Goal: Task Accomplishment & Management: Manage account settings

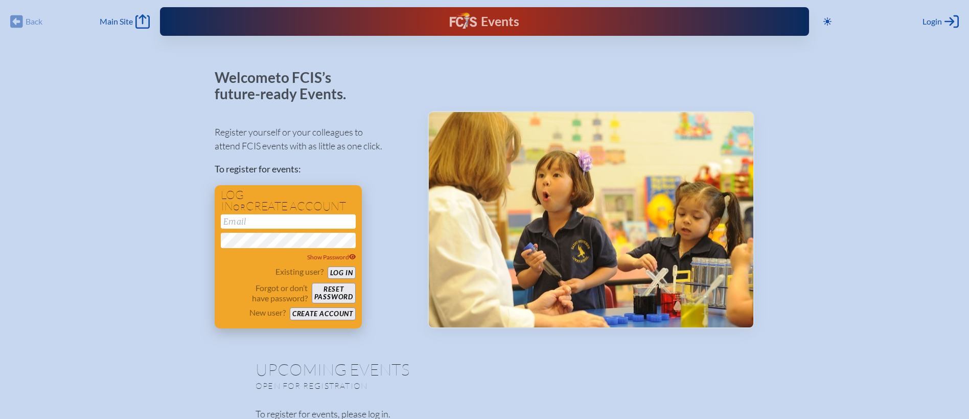
type input "[EMAIL_ADDRESS][DOMAIN_NAME]"
click at [336, 274] on button "Log in" at bounding box center [342, 272] width 28 height 13
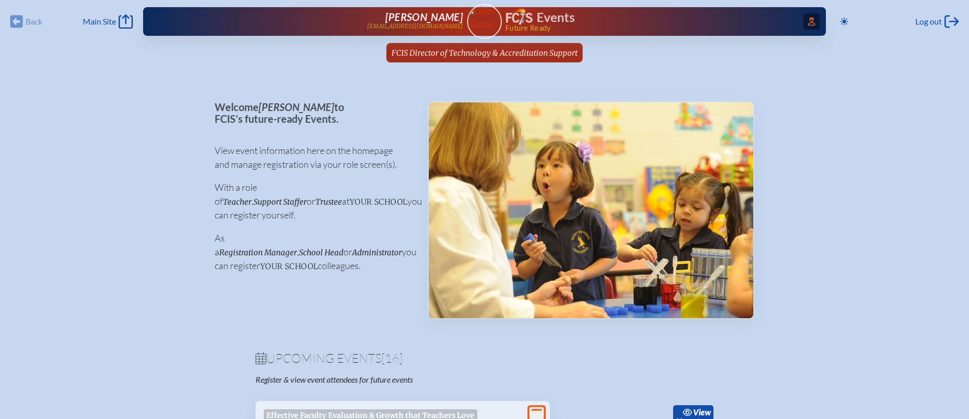
click at [812, 22] on icon "Access Users..." at bounding box center [811, 21] width 7 height 8
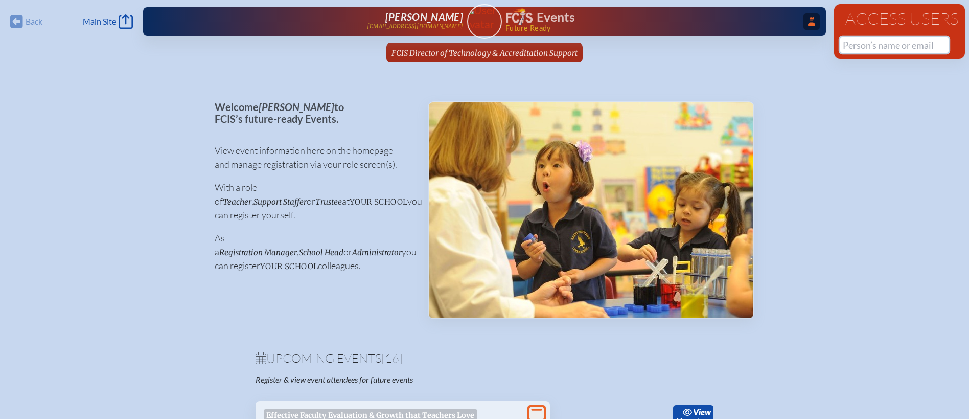
click at [863, 48] on input "text" at bounding box center [895, 44] width 108 height 15
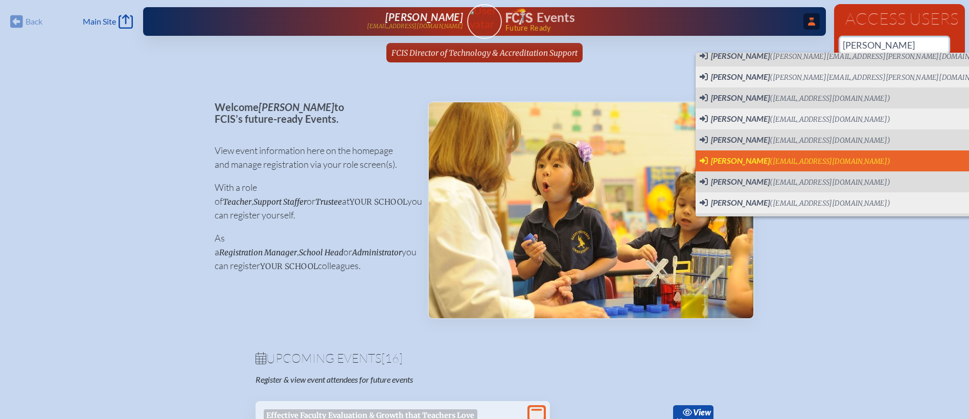
scroll to position [201, 0]
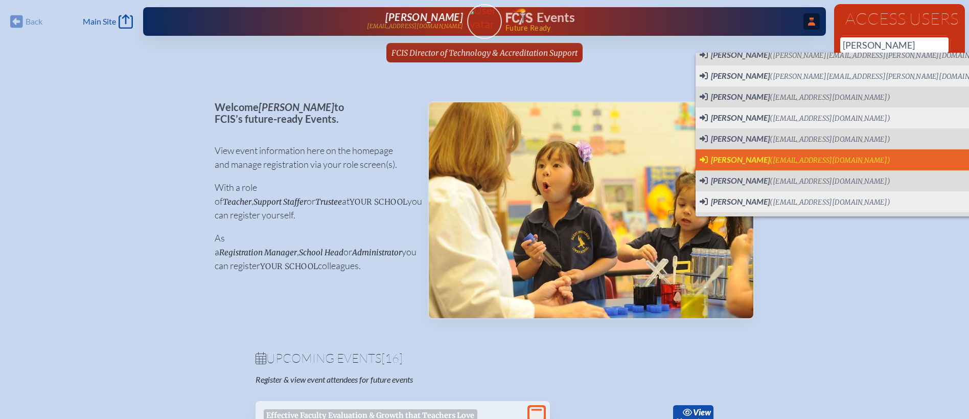
click at [798, 161] on span "(jmurphy@oracademy.org)" at bounding box center [830, 160] width 121 height 9
type input "jmurphy@oracademy.org"
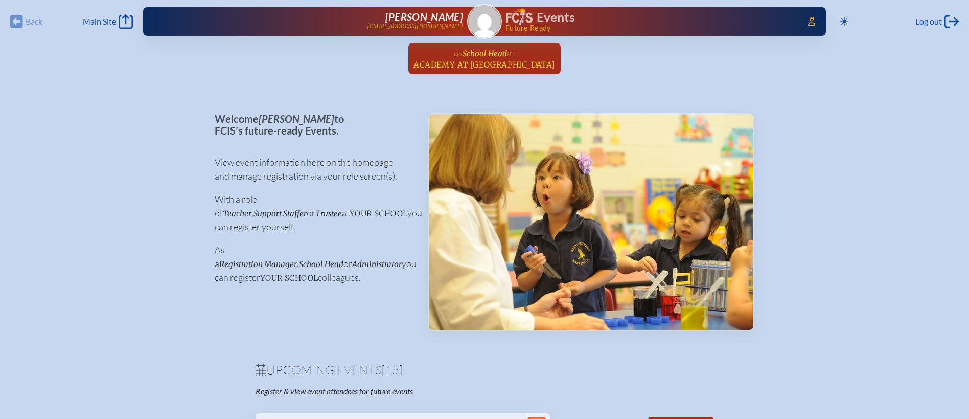
click at [497, 56] on span "School Head" at bounding box center [485, 54] width 44 height 10
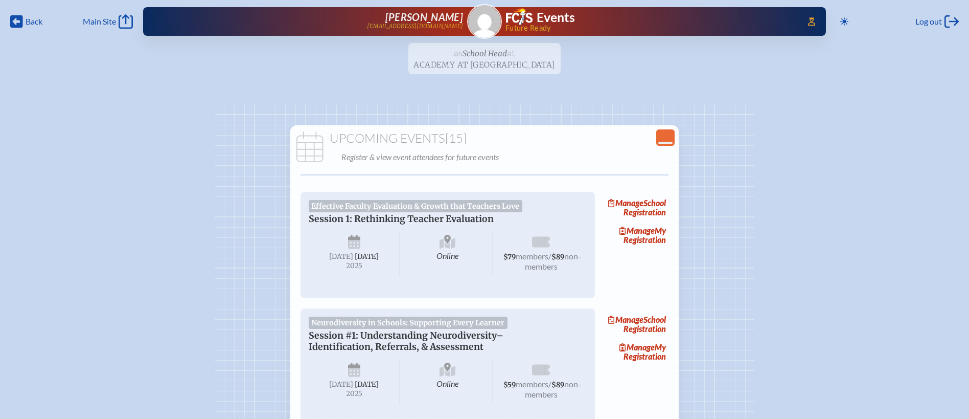
scroll to position [62, 0]
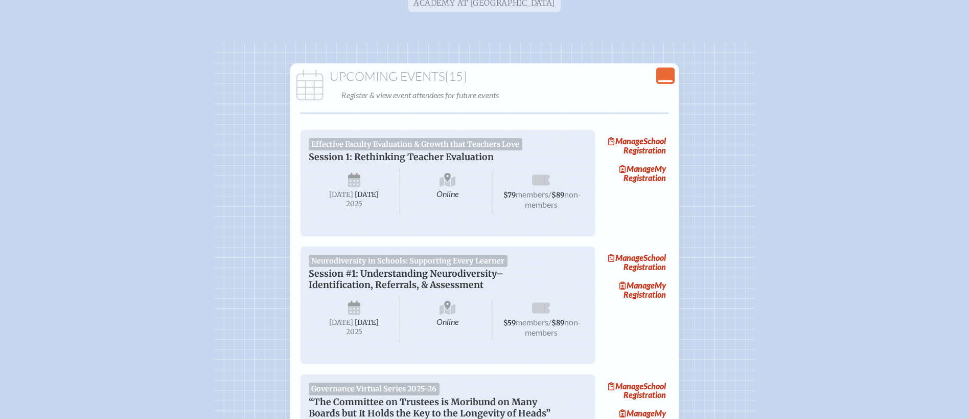
click at [671, 70] on icon "Close Console" at bounding box center [666, 76] width 14 height 14
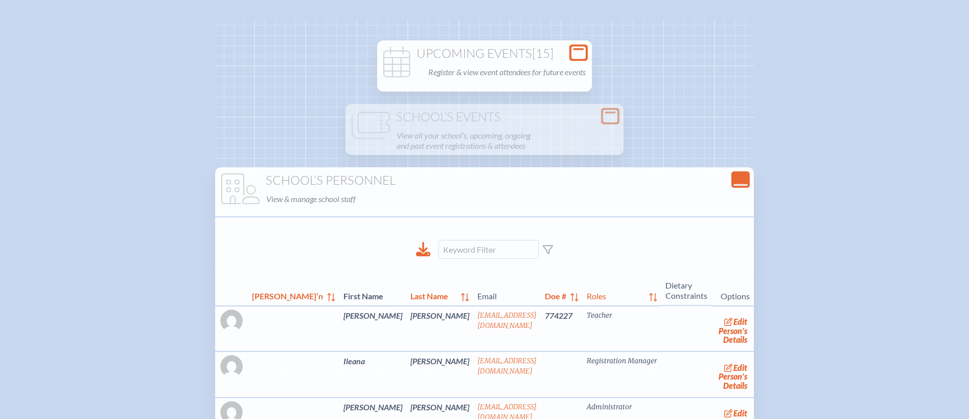
scroll to position [97, 0]
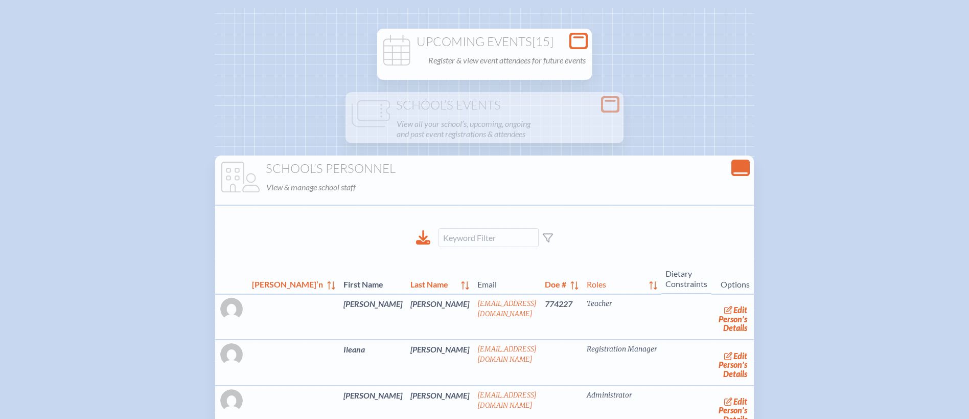
click at [740, 158] on div "Open Console Upcoming Events [15] Register & view event attendees for future ev…" at bounding box center [485, 335] width 540 height 654
click at [734, 166] on icon "Close Console" at bounding box center [741, 168] width 14 height 14
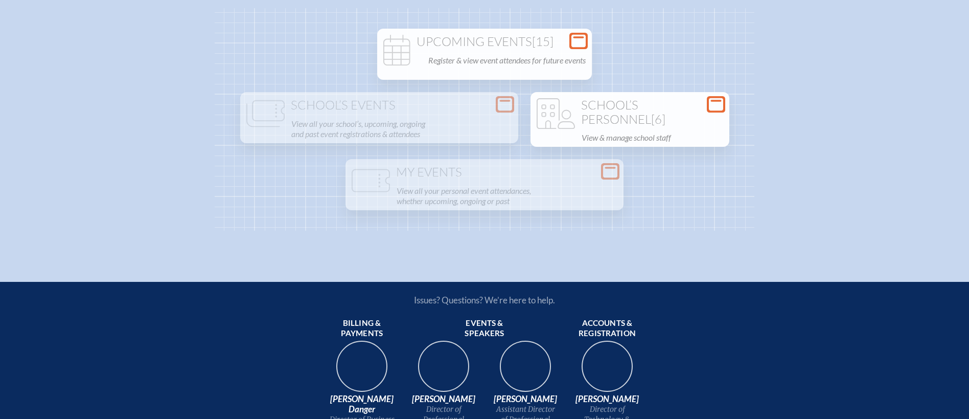
click at [575, 43] on icon at bounding box center [579, 41] width 14 height 13
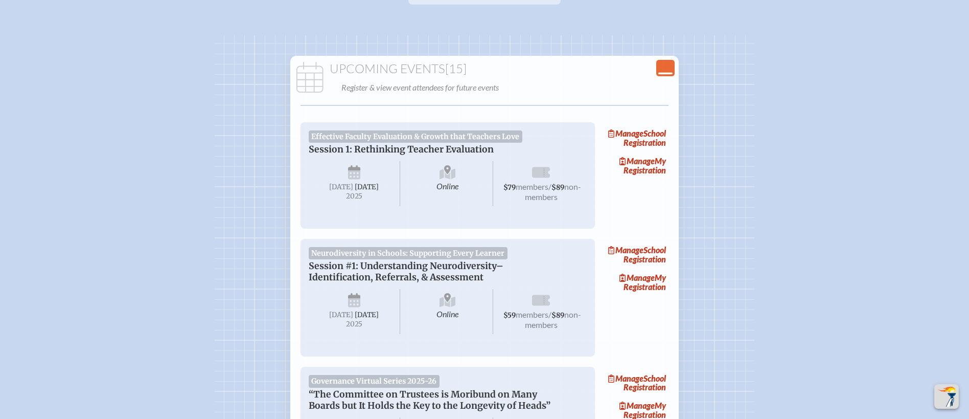
scroll to position [0, 0]
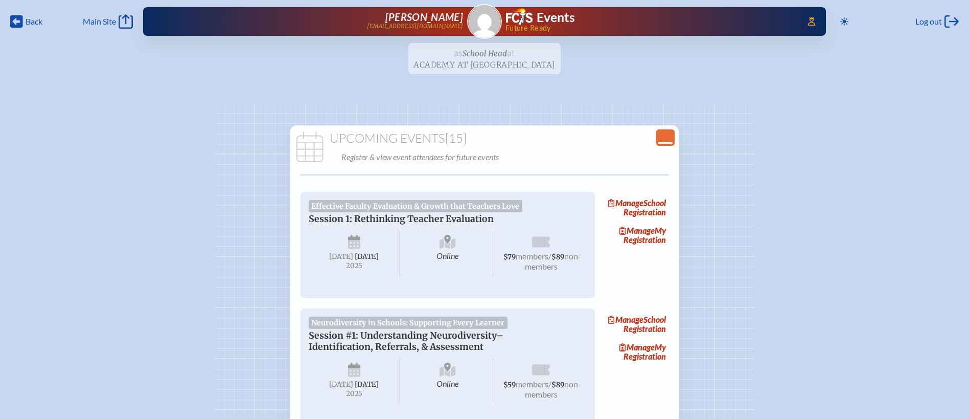
click at [666, 134] on icon "Close Console" at bounding box center [666, 137] width 14 height 14
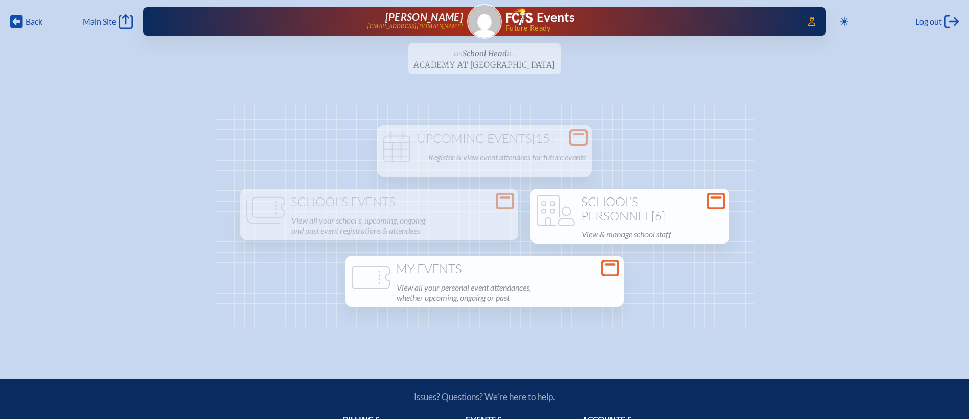
click at [566, 276] on h1 "My Events" at bounding box center [485, 269] width 270 height 14
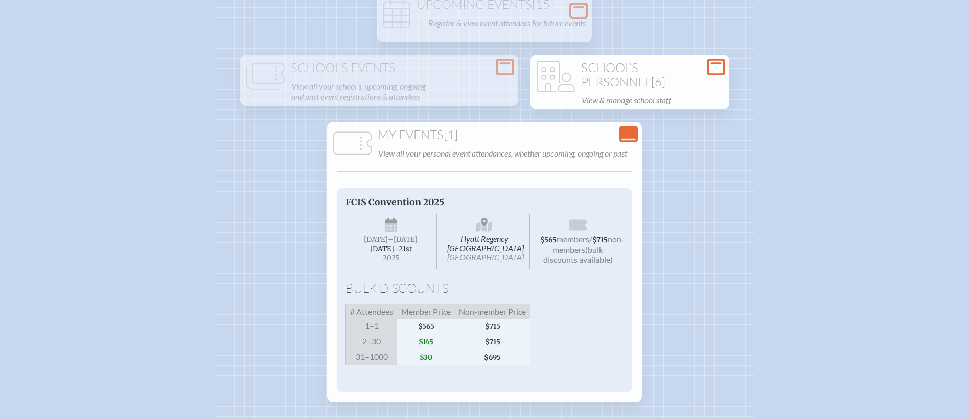
scroll to position [145, 0]
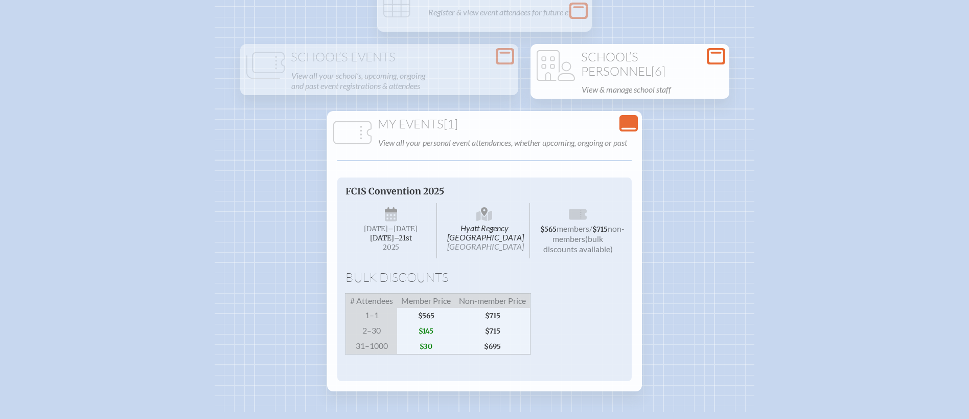
click at [629, 128] on icon at bounding box center [629, 129] width 14 height 2
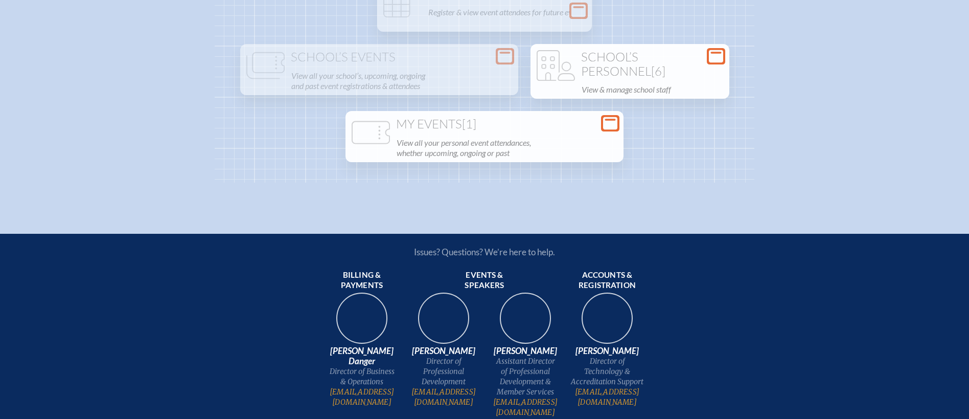
click at [629, 127] on div "Open Console Upcoming Events [15] Register & view event attendees for future ev…" at bounding box center [485, 71] width 540 height 222
click at [614, 119] on icon "Open Console" at bounding box center [610, 123] width 14 height 14
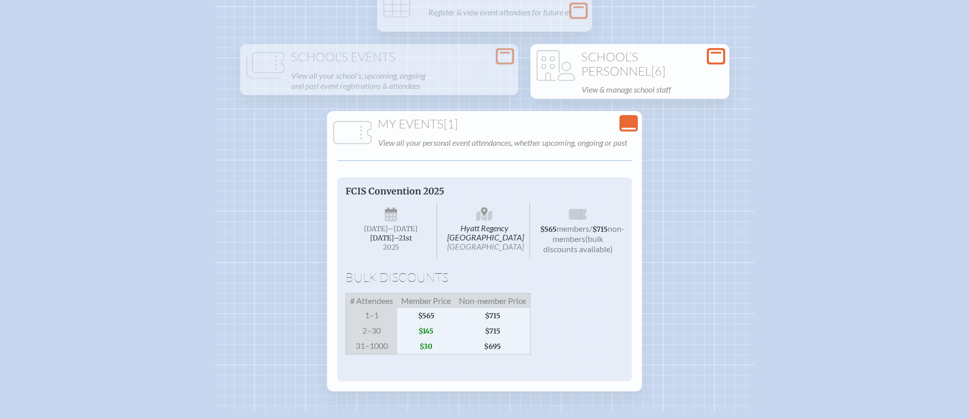
scroll to position [0, 0]
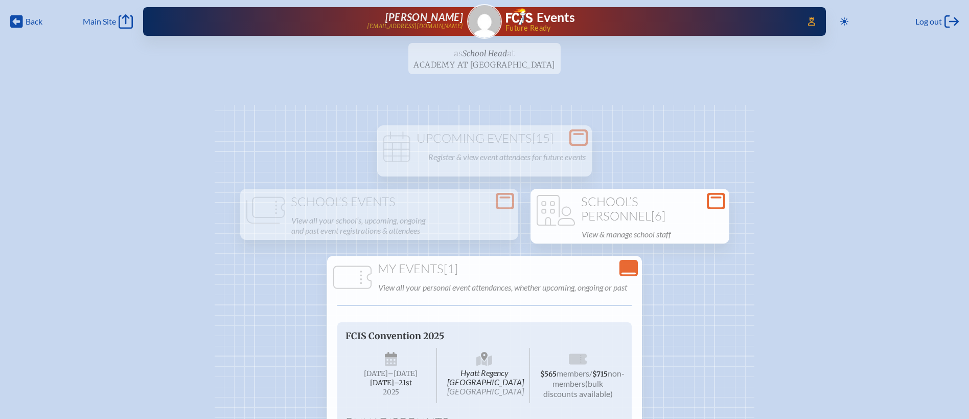
click at [513, 53] on ul "as School Head at Academy at Ocean Reef since September 8th, 2025" at bounding box center [484, 61] width 969 height 37
click at [584, 140] on icon at bounding box center [579, 137] width 14 height 13
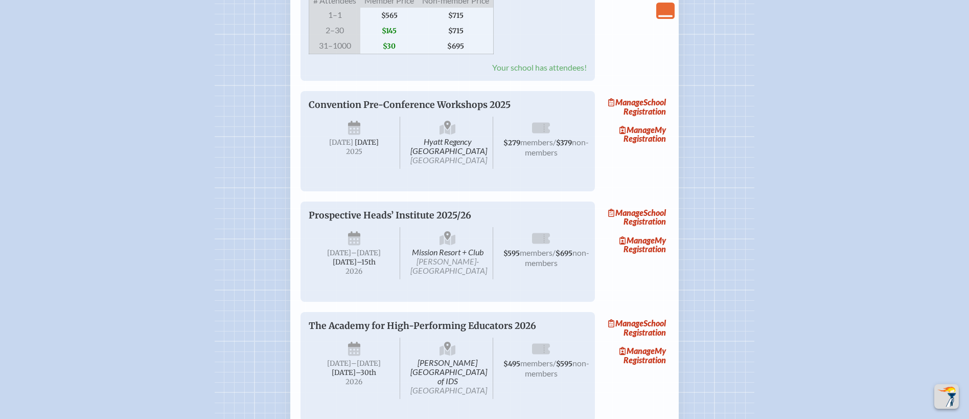
scroll to position [1557, 0]
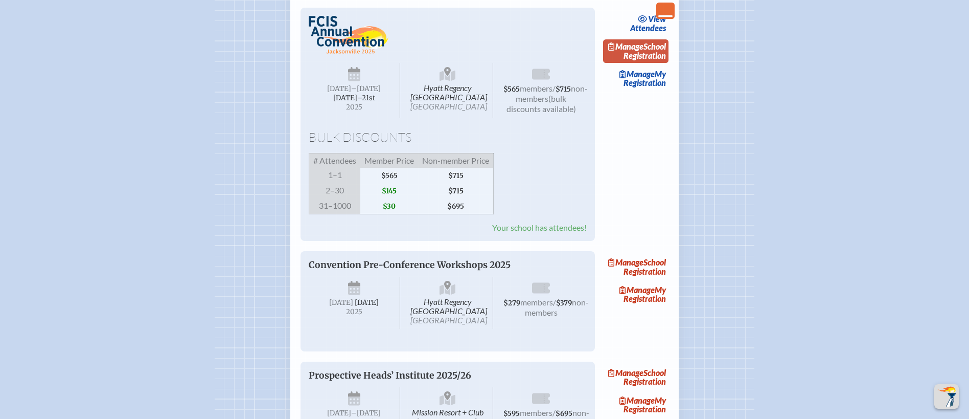
click at [644, 51] on span "Manage" at bounding box center [625, 46] width 35 height 10
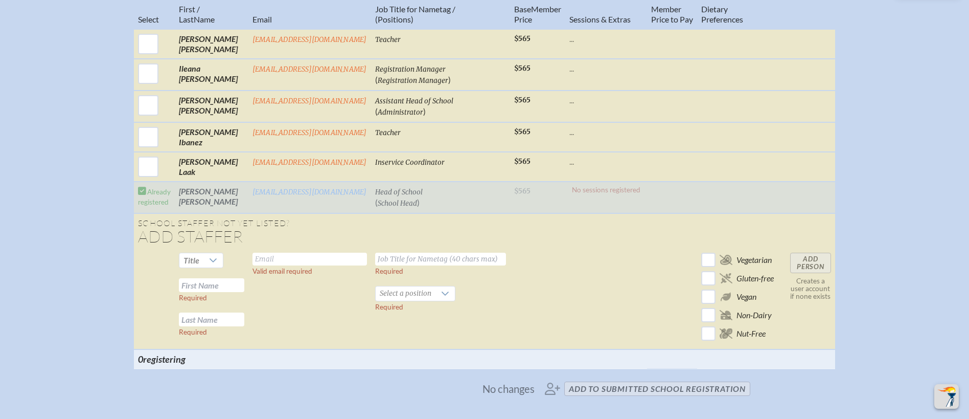
scroll to position [560, 0]
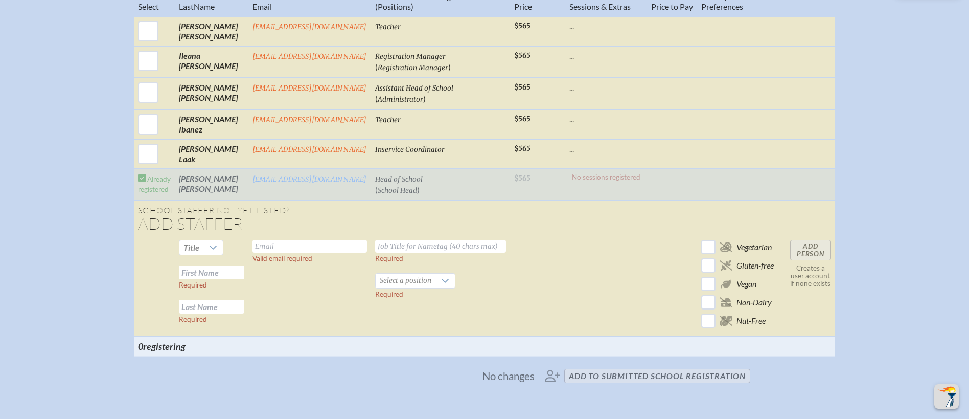
click at [629, 193] on td "No sessions registered" at bounding box center [606, 185] width 82 height 32
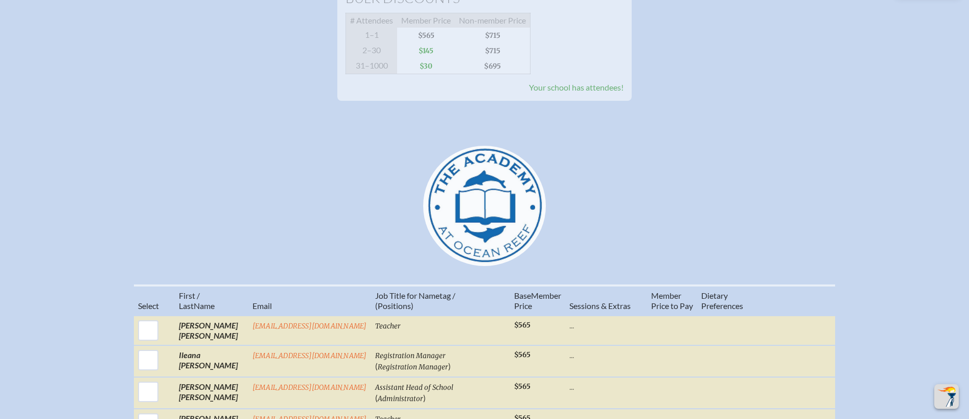
scroll to position [0, 0]
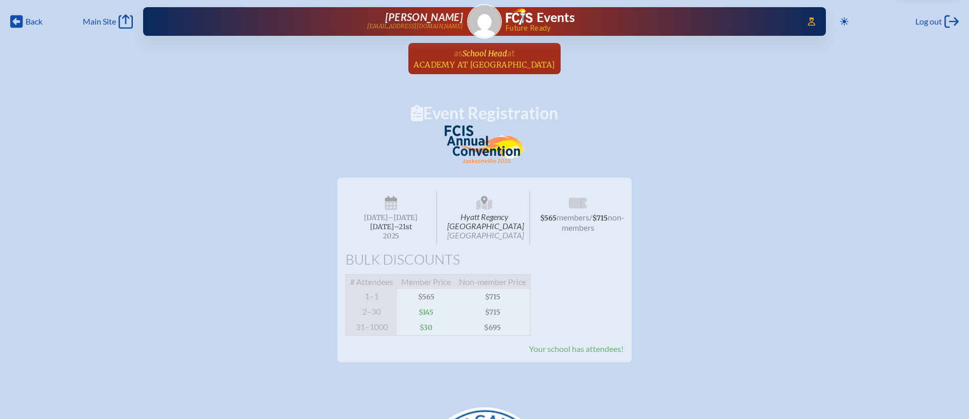
click at [470, 57] on span "School Head" at bounding box center [485, 54] width 44 height 10
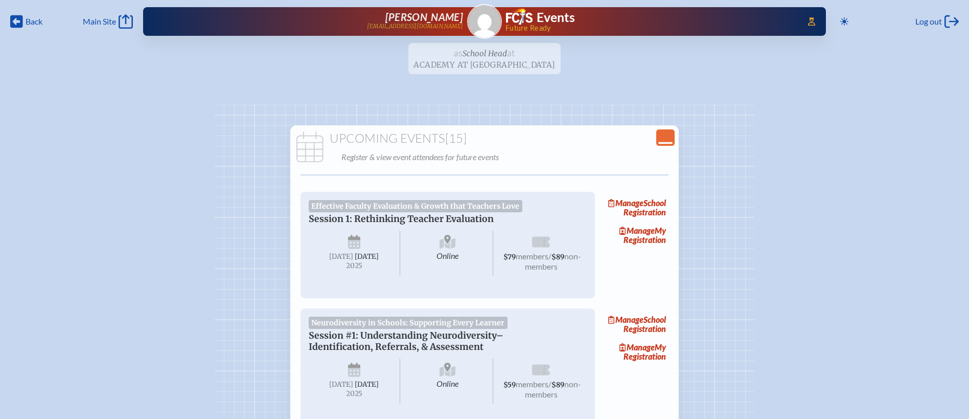
click at [674, 130] on div "Close Console" at bounding box center [665, 137] width 18 height 16
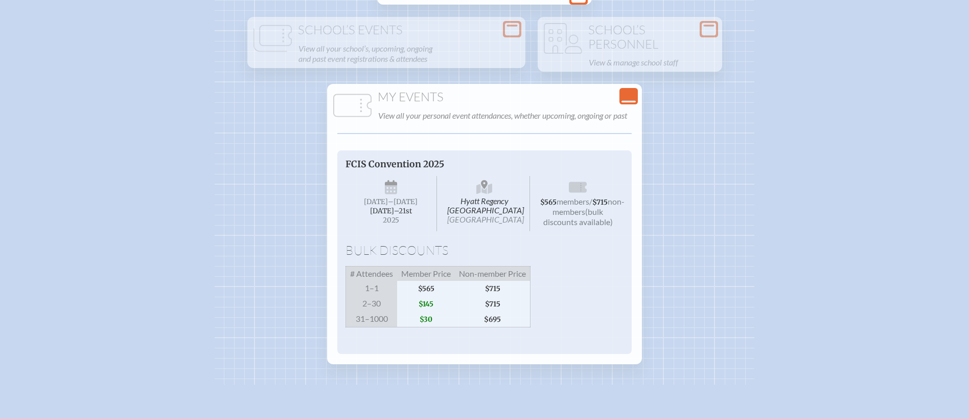
scroll to position [168, 0]
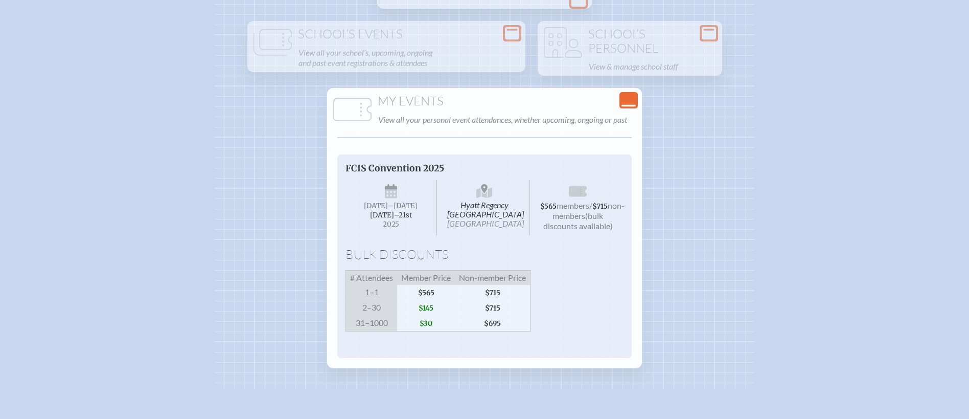
click at [631, 99] on icon "Close Console" at bounding box center [629, 100] width 14 height 14
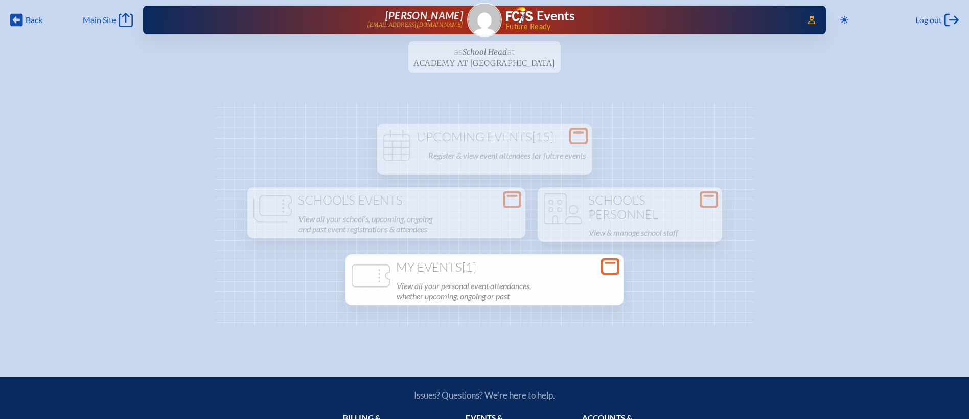
scroll to position [0, 0]
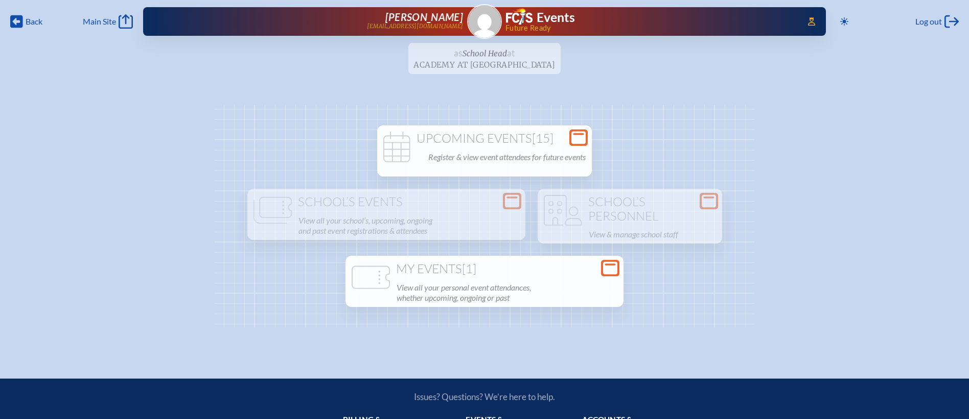
click at [586, 133] on icon at bounding box center [579, 137] width 14 height 13
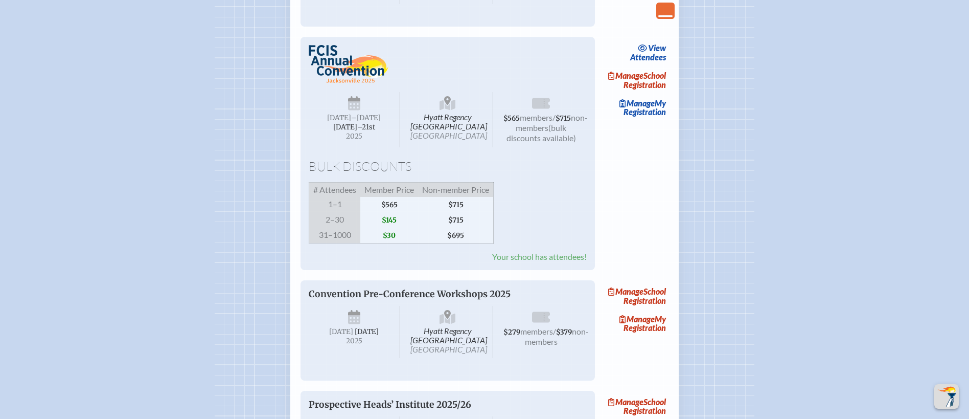
scroll to position [1537, 0]
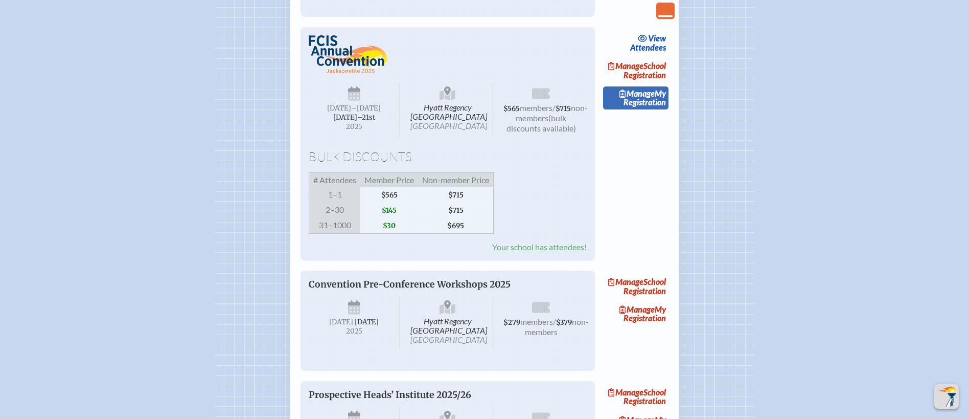
click at [654, 110] on link "Manage My Registration" at bounding box center [635, 98] width 65 height 24
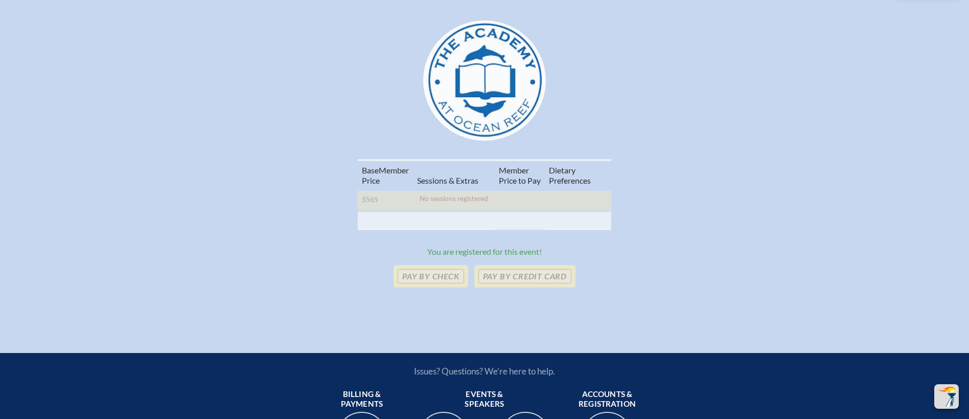
scroll to position [395, 0]
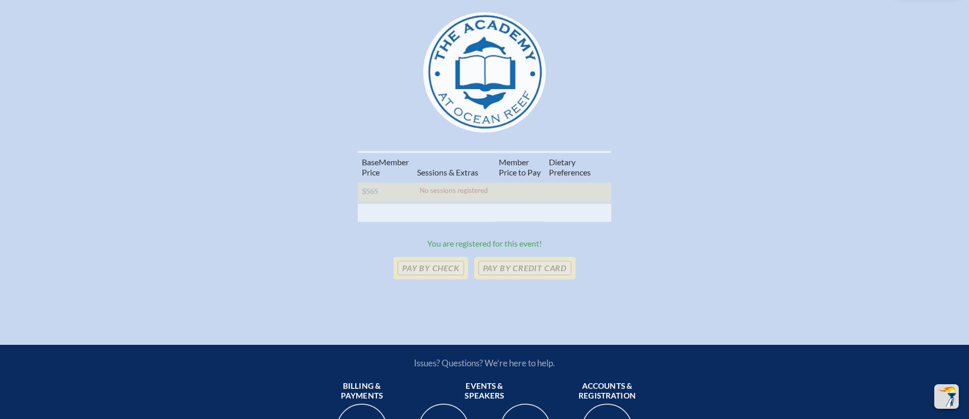
click at [648, 197] on div "Base Memb . er Price Sessions & Extras Member Price to Pay Diet ary Preferences…" at bounding box center [485, 190] width 912 height 79
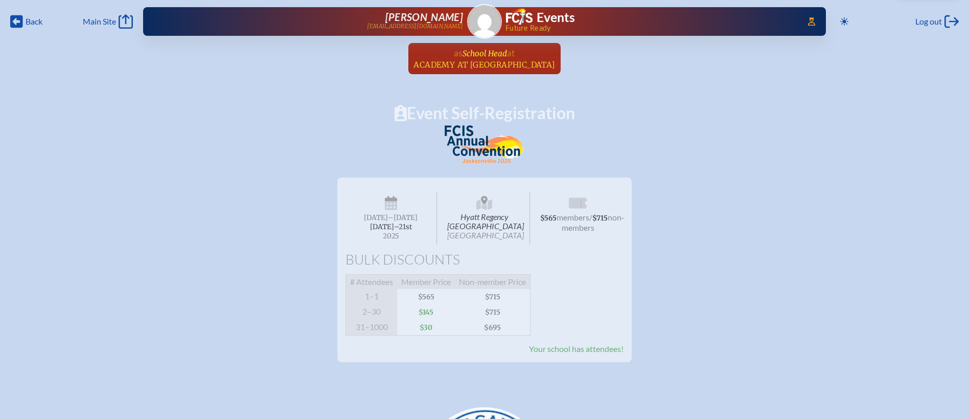
click at [501, 53] on span "School Head" at bounding box center [485, 54] width 44 height 10
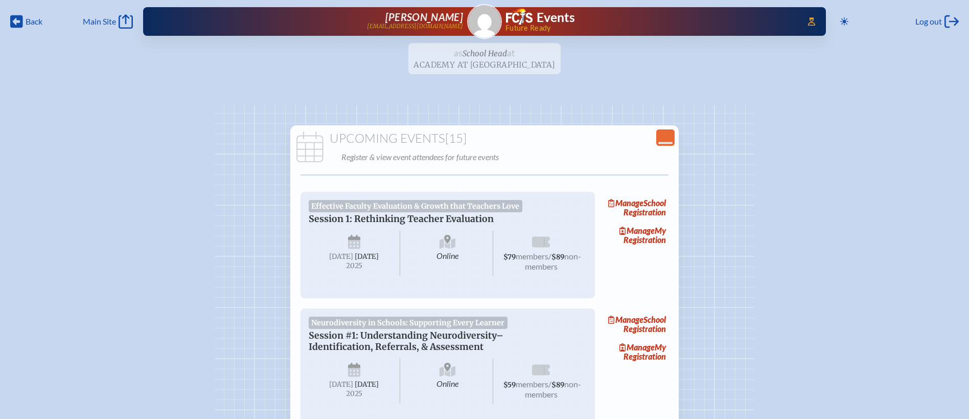
click at [655, 151] on p "Register & view event attendees for future events" at bounding box center [507, 157] width 331 height 14
click at [663, 145] on div "Upcoming Events [15] Register & view event attendees for future events" at bounding box center [484, 147] width 384 height 33
click at [666, 137] on icon "Close Console" at bounding box center [666, 137] width 14 height 14
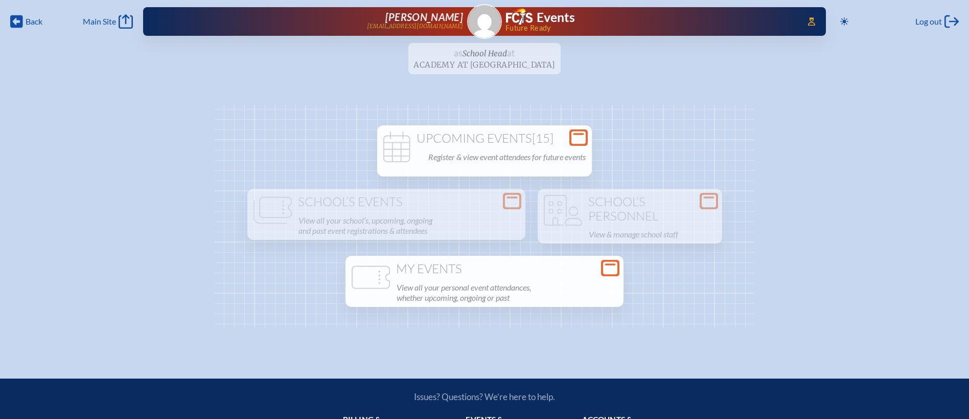
click at [607, 261] on icon "Open Console" at bounding box center [610, 268] width 14 height 14
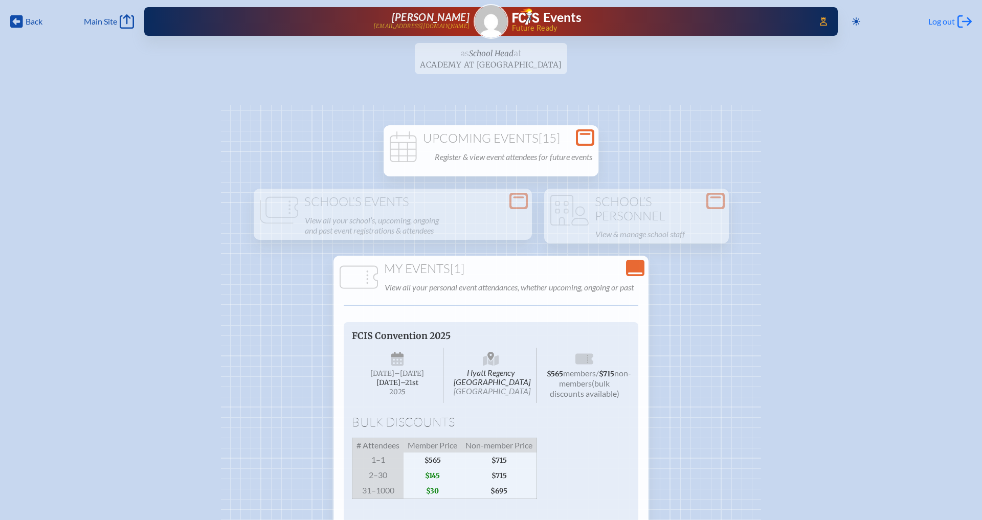
click at [934, 18] on span "Log out" at bounding box center [941, 21] width 27 height 10
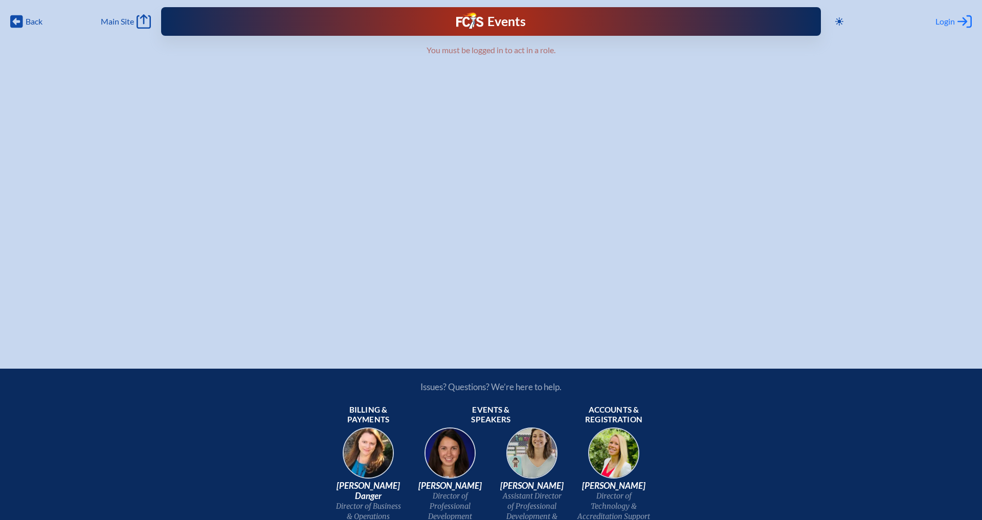
type input "[EMAIL_ADDRESS][DOMAIN_NAME]"
click at [950, 17] on span "Login" at bounding box center [944, 21] width 19 height 10
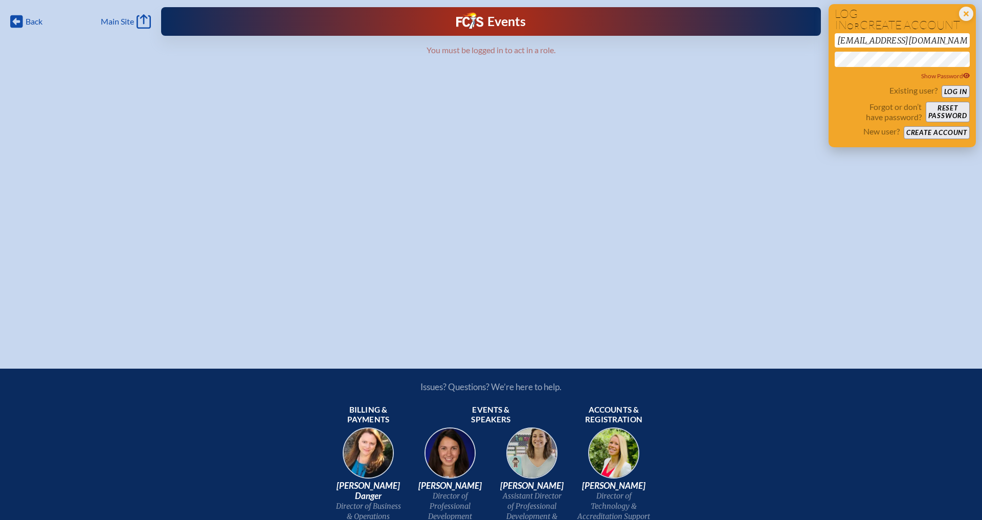
click at [959, 90] on button "Log in" at bounding box center [955, 91] width 28 height 13
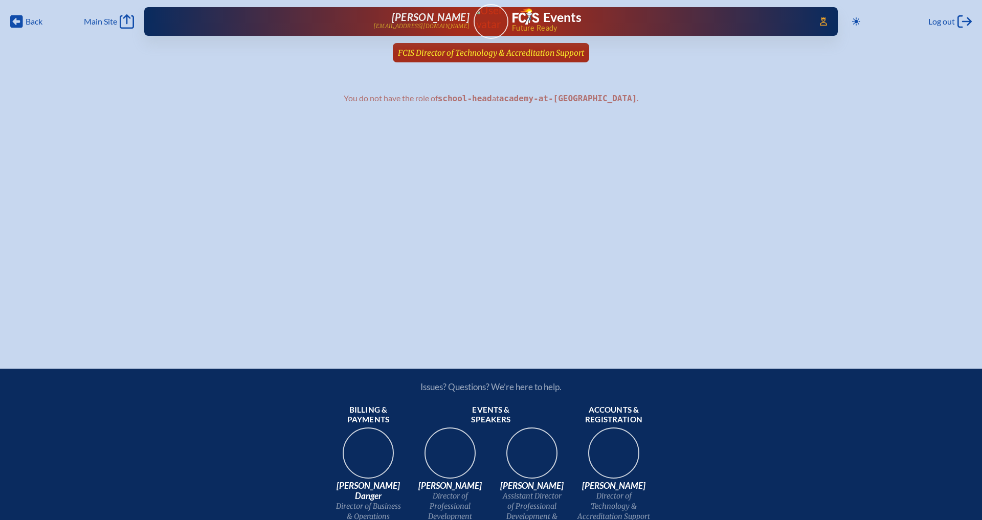
click at [480, 55] on span "FCIS Director of Technology & Accreditation Support" at bounding box center [491, 53] width 186 height 10
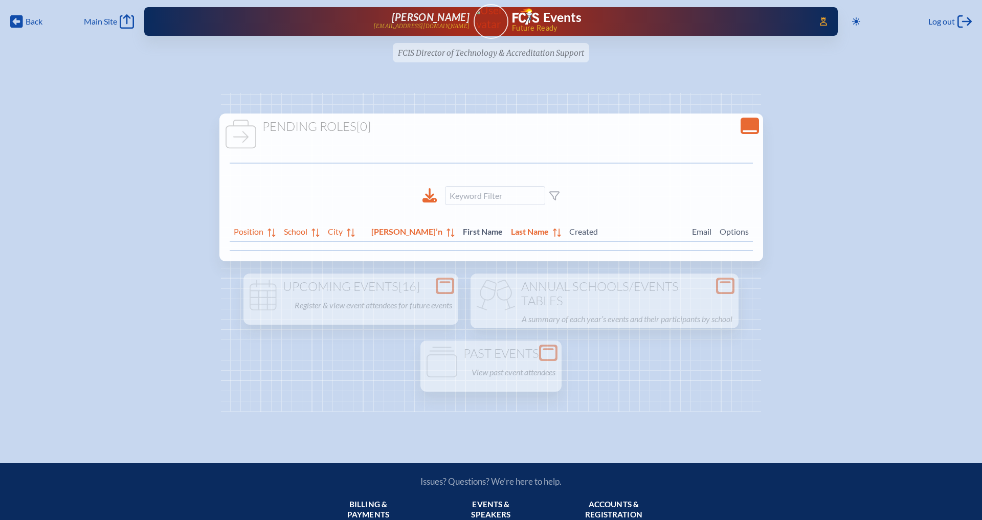
click at [742, 126] on icon "Close Console" at bounding box center [749, 126] width 14 height 14
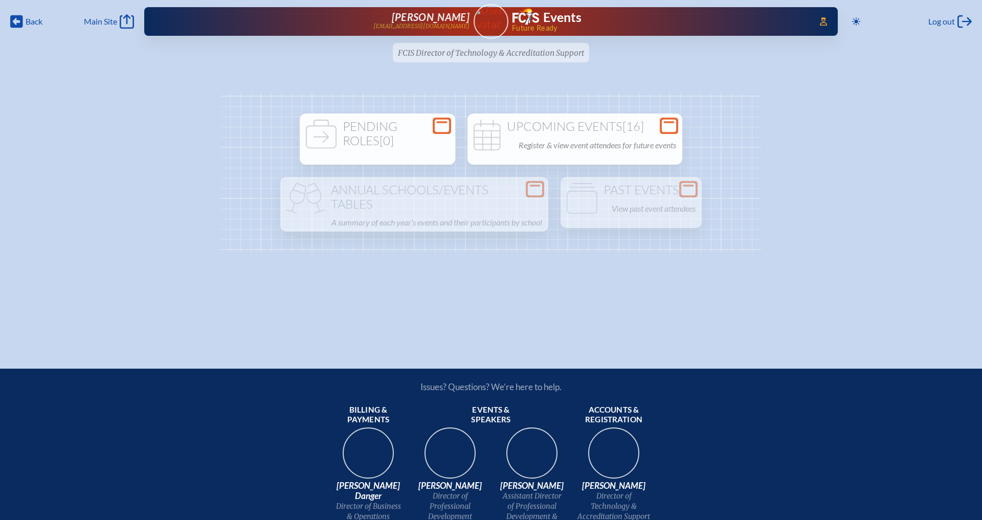
click at [546, 122] on h1 "Upcoming Events [16]" at bounding box center [574, 127] width 207 height 14
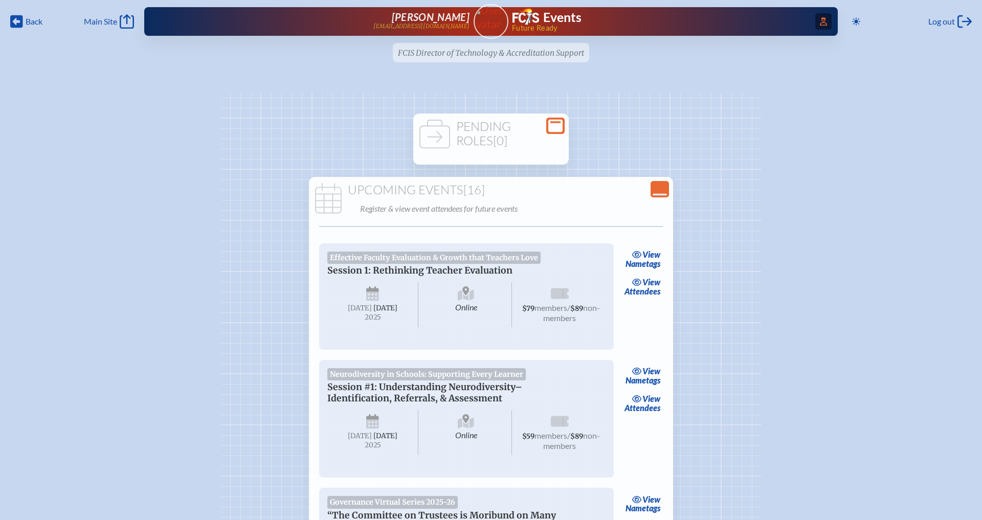
click at [825, 24] on icon at bounding box center [823, 21] width 7 height 8
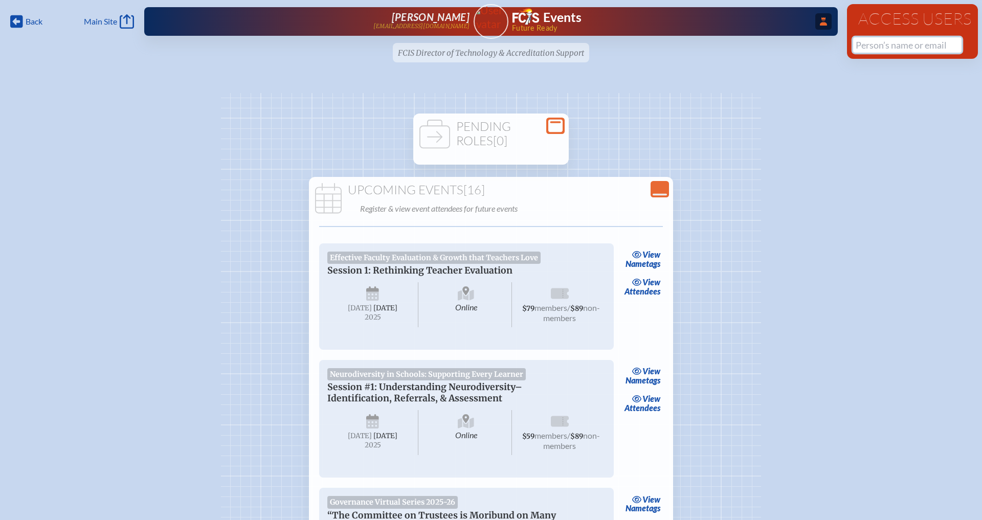
click at [897, 50] on input "text" at bounding box center [907, 44] width 108 height 15
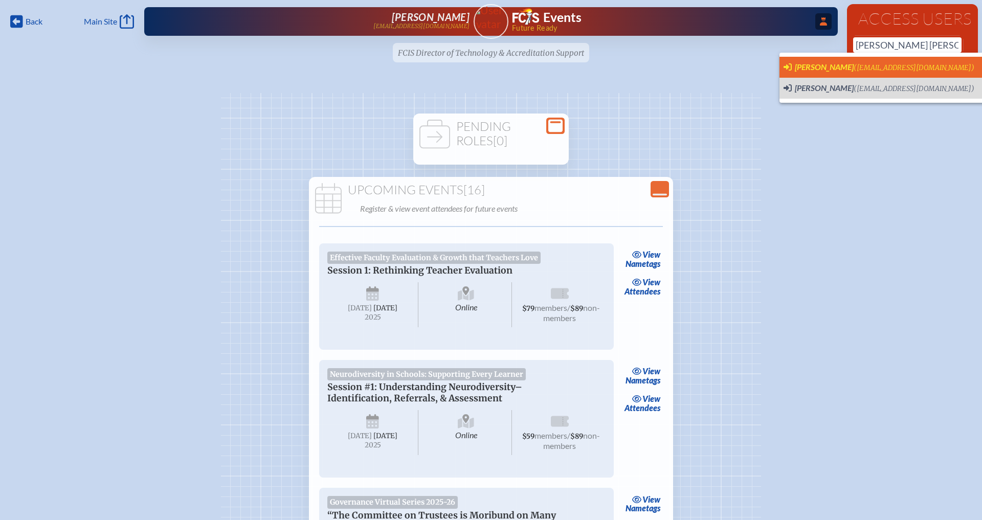
click at [905, 64] on span "(nrobison@fcis.org)" at bounding box center [913, 67] width 121 height 9
type input "[EMAIL_ADDRESS][DOMAIN_NAME]"
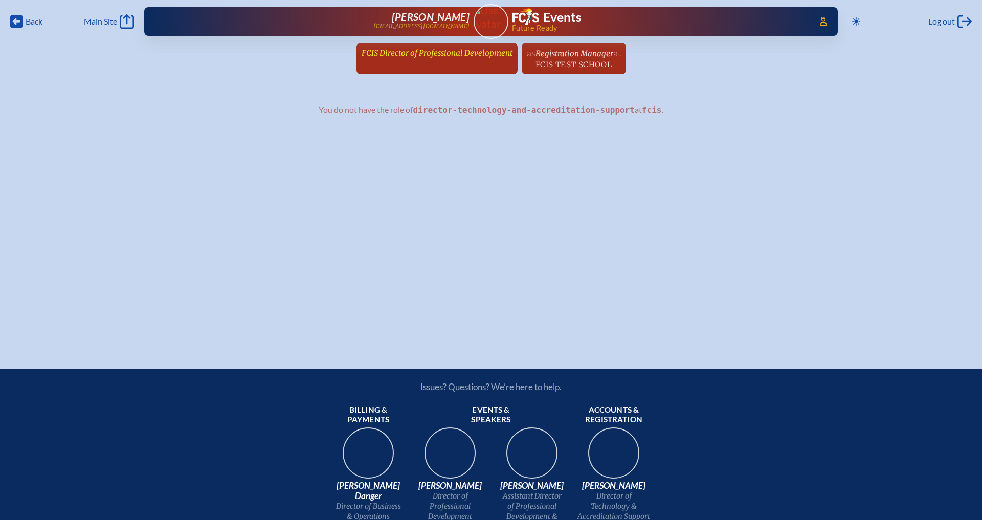
click at [478, 56] on span "FCIS Director of Professional Development" at bounding box center [436, 53] width 151 height 10
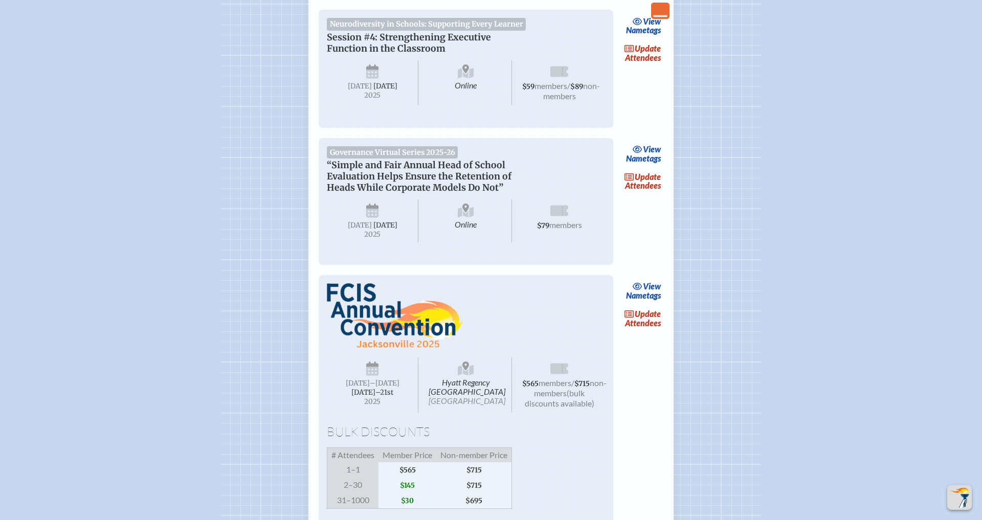
scroll to position [1835, 0]
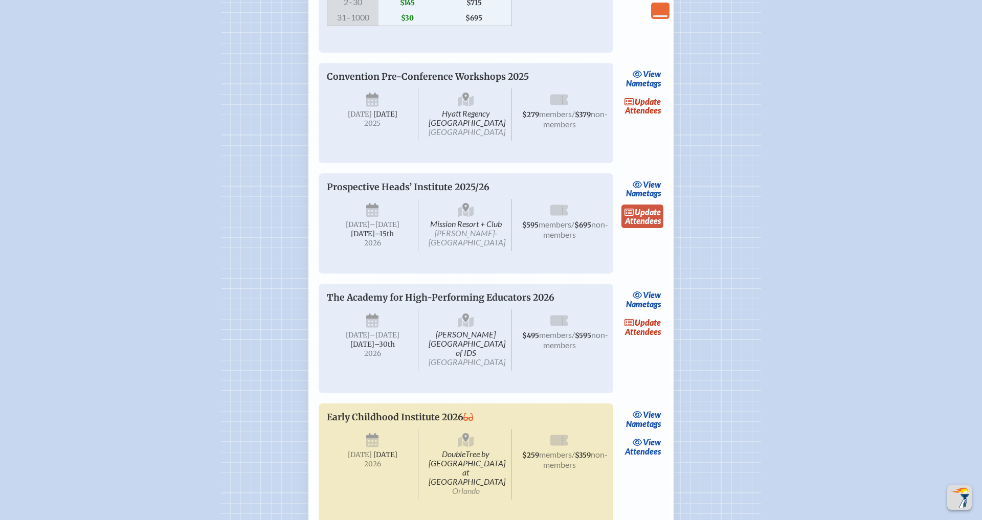
click at [634, 228] on link "update Attendees" at bounding box center [642, 217] width 42 height 24
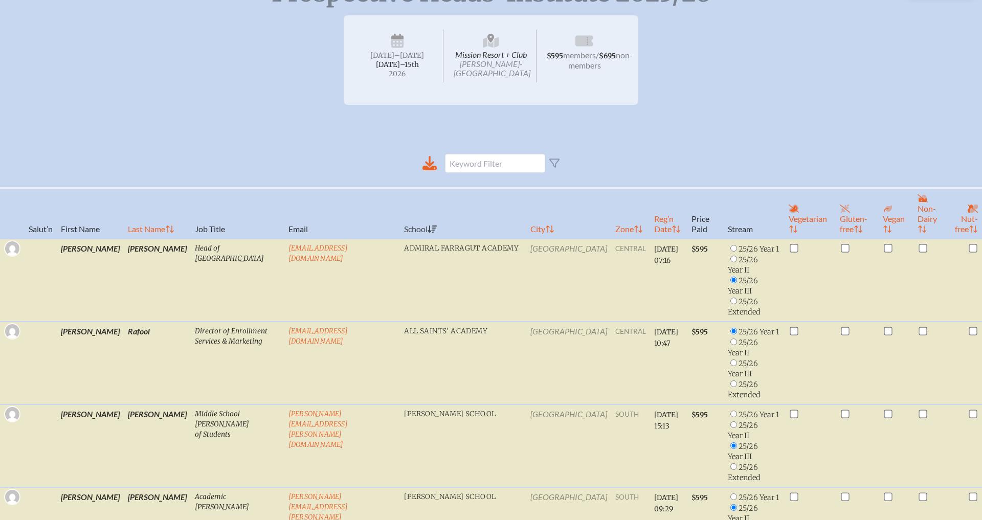
scroll to position [143, 0]
